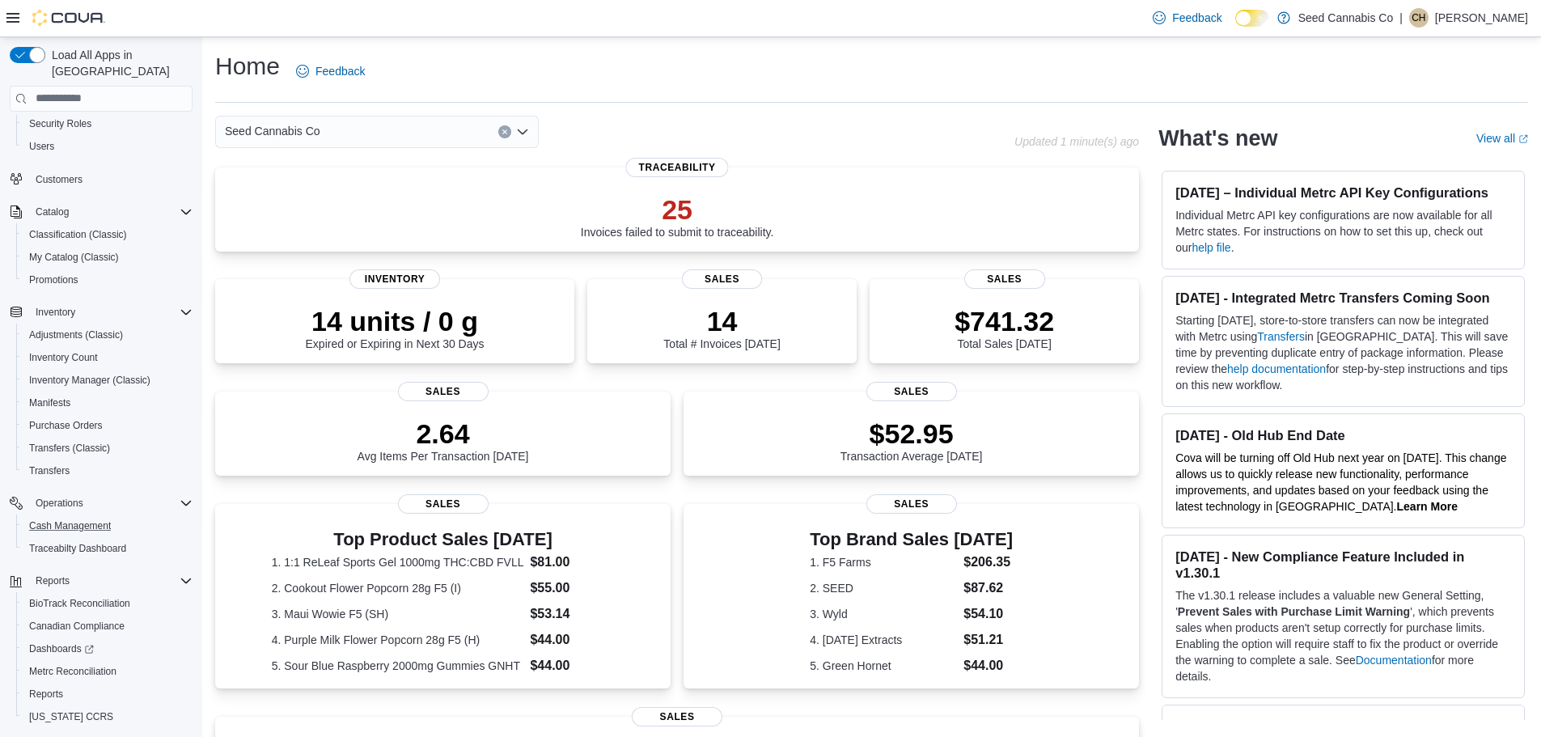
scroll to position [98, 0]
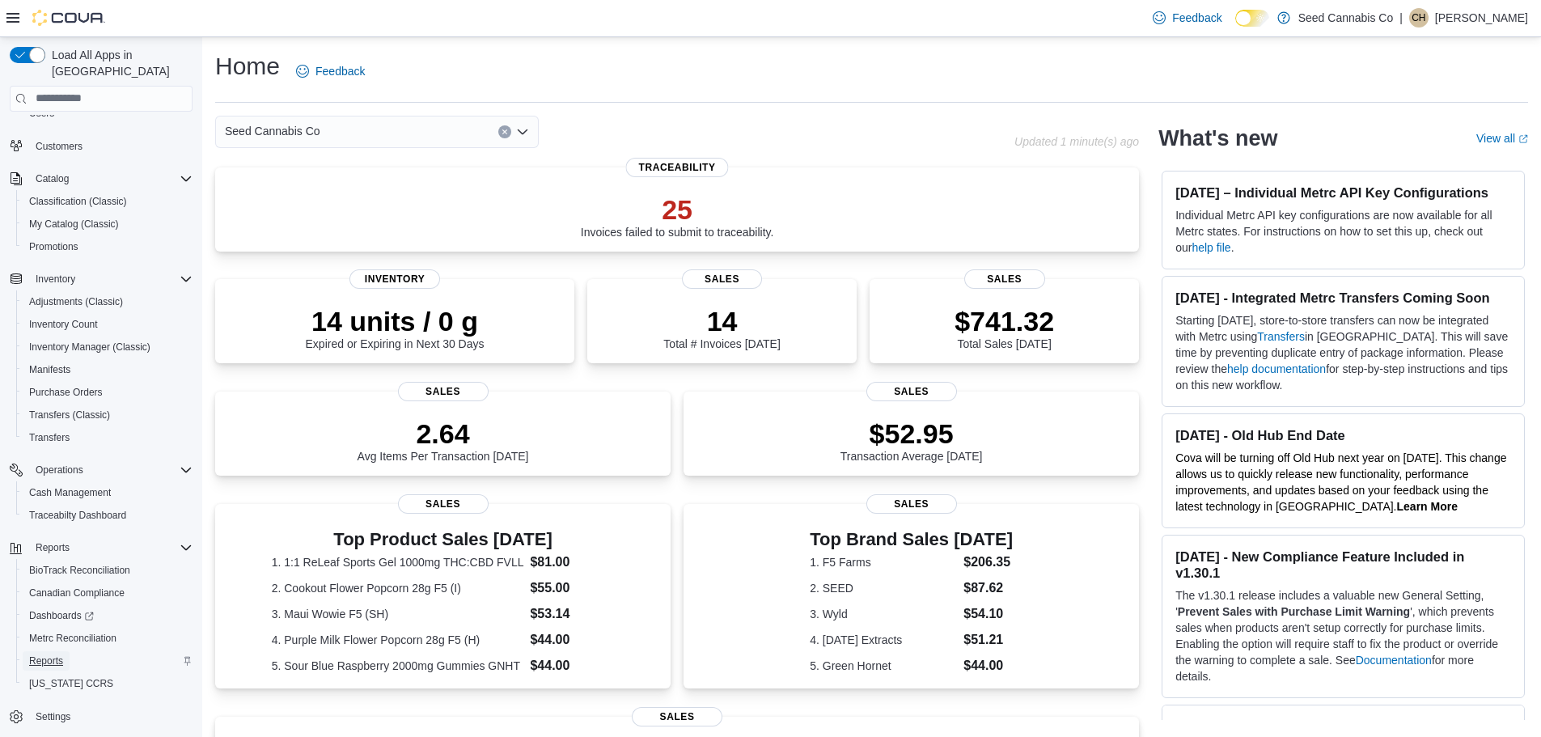
click at [56, 654] on span "Reports" at bounding box center [46, 660] width 34 height 13
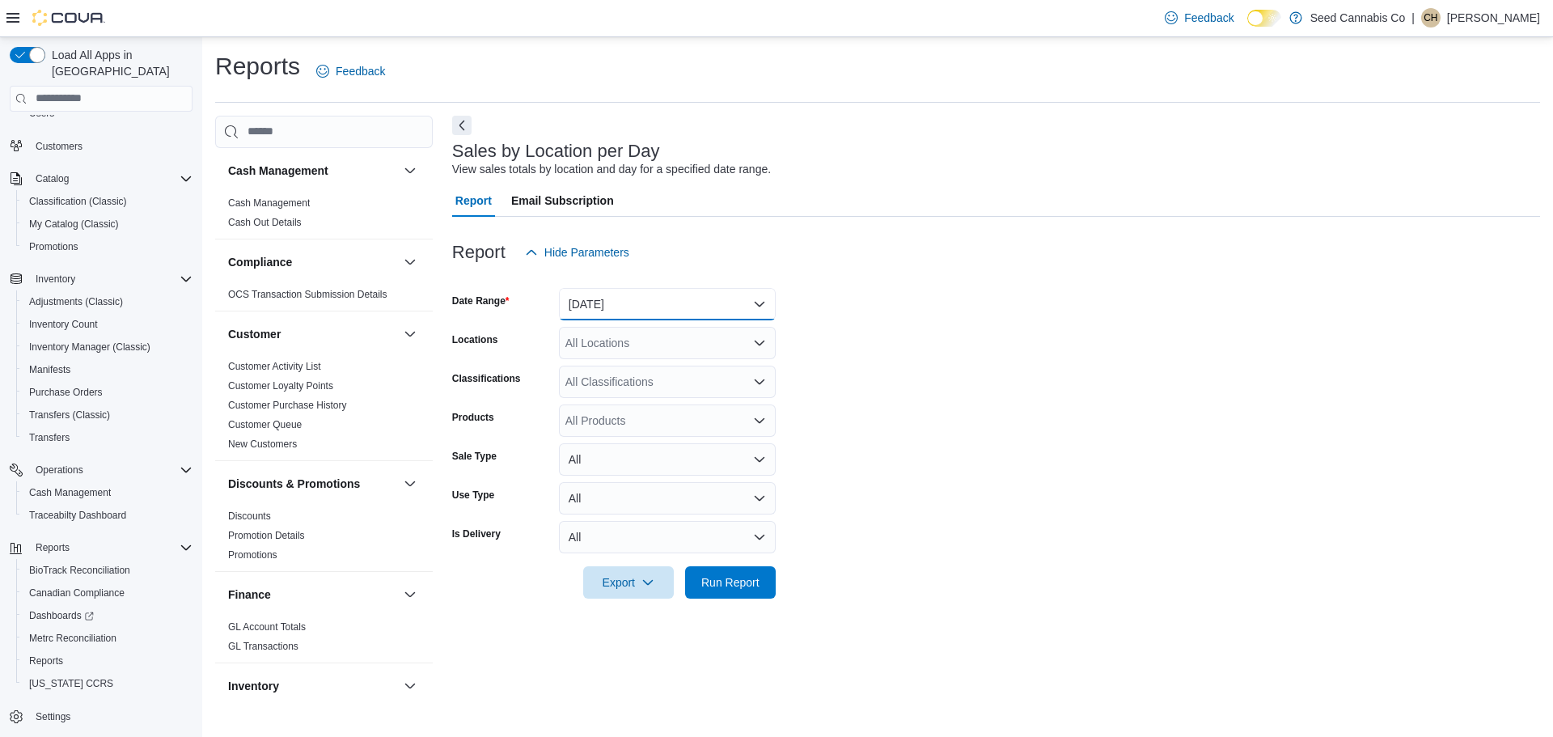
click at [620, 301] on button "[DATE]" at bounding box center [667, 304] width 217 height 32
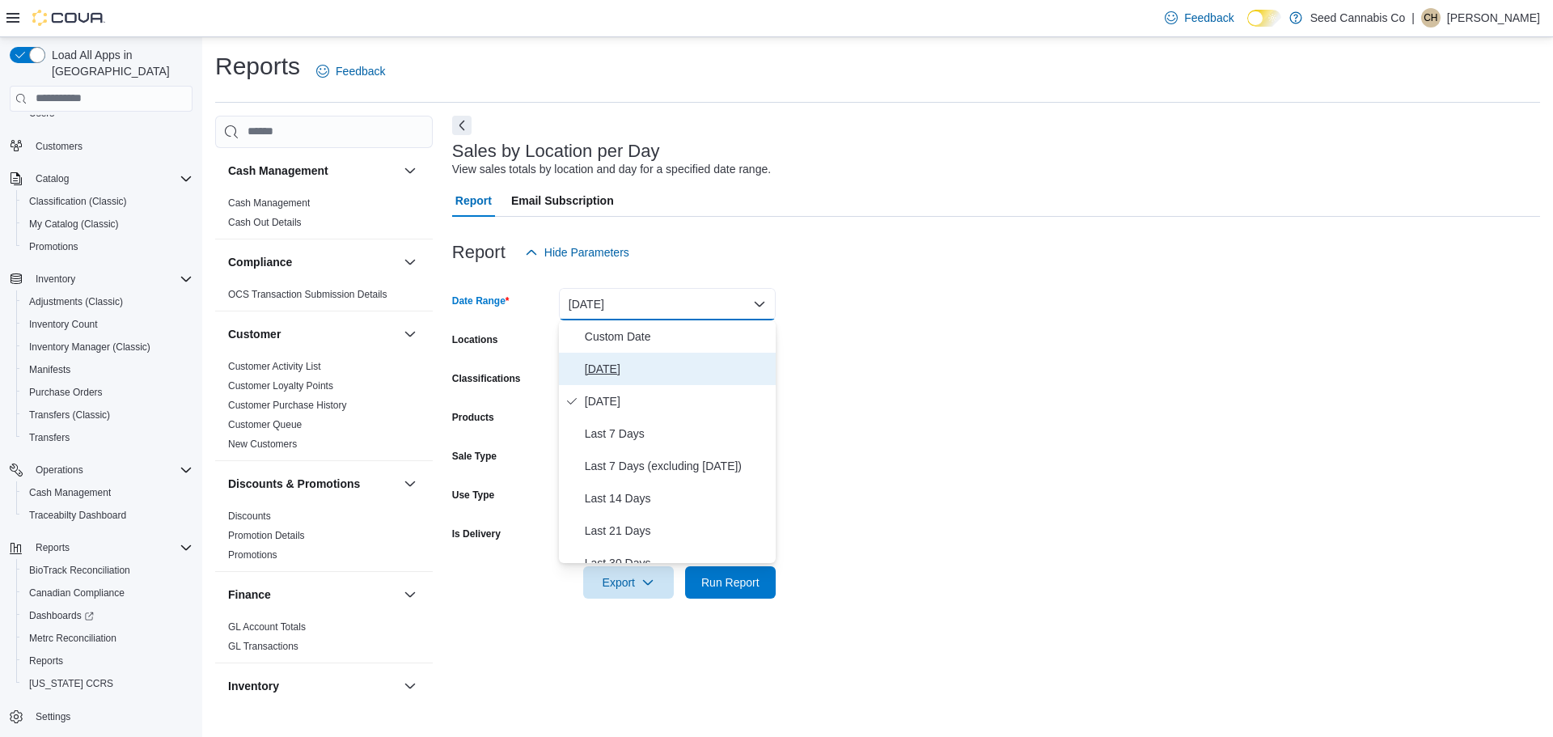
click at [619, 361] on span "[DATE]" at bounding box center [677, 368] width 184 height 19
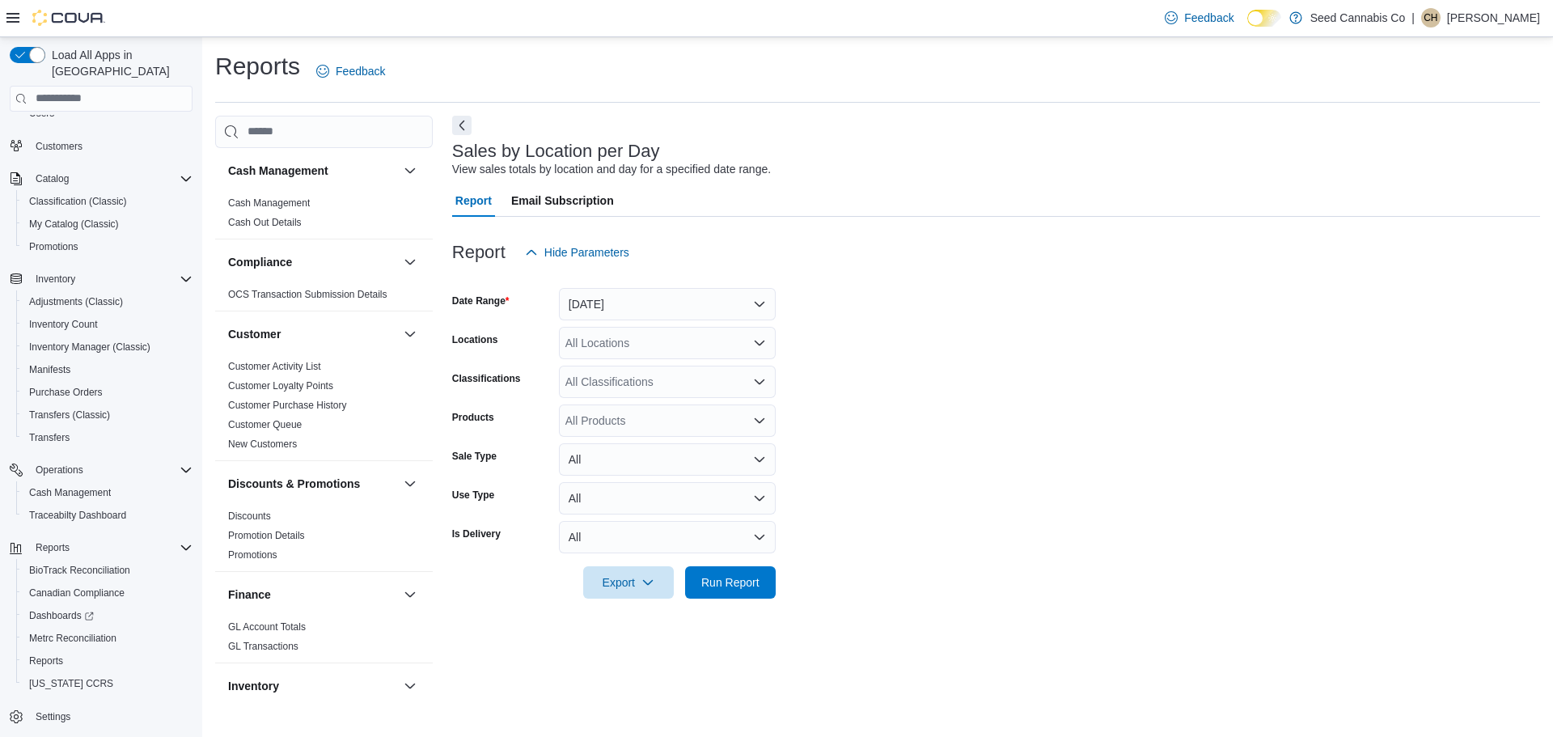
click at [857, 388] on form "Date Range [DATE] Locations All Locations Classifications All Classifications P…" at bounding box center [996, 434] width 1088 height 330
click at [740, 599] on div at bounding box center [996, 608] width 1088 height 19
click at [742, 588] on span "Run Report" at bounding box center [730, 581] width 58 height 16
